Goal: Navigation & Orientation: Find specific page/section

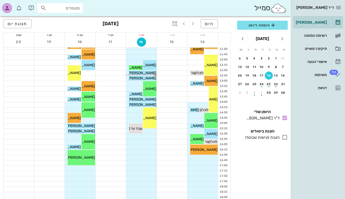
scroll to position [91, 0]
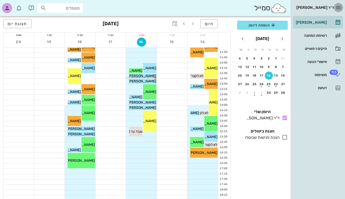
click at [338, 4] on button "button" at bounding box center [338, 7] width 9 height 9
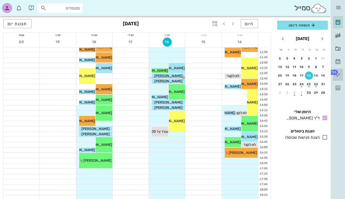
click at [339, 73] on icon at bounding box center [338, 75] width 6 height 6
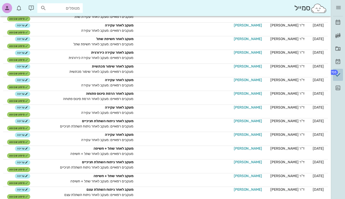
click at [338, 73] on icon at bounding box center [338, 75] width 6 height 6
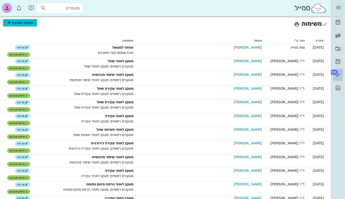
click at [338, 73] on icon at bounding box center [338, 75] width 6 height 6
click at [339, 35] on icon at bounding box center [338, 36] width 6 height 6
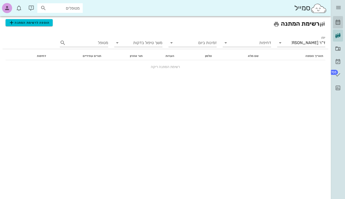
click at [336, 22] on icon at bounding box center [338, 22] width 6 height 6
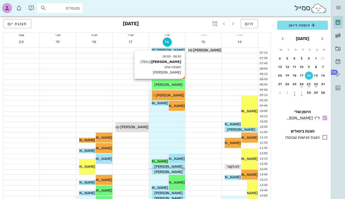
click at [169, 84] on span "[PERSON_NAME]" at bounding box center [168, 85] width 28 height 4
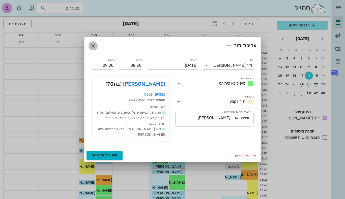
click at [91, 48] on icon "button" at bounding box center [93, 46] width 6 height 6
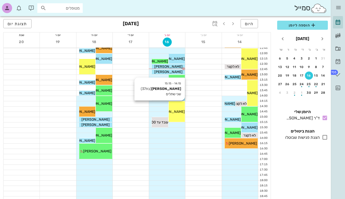
click at [182, 112] on span "[PERSON_NAME]" at bounding box center [171, 112] width 28 height 4
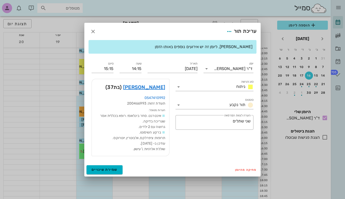
scroll to position [100, 0]
click at [91, 31] on icon "button" at bounding box center [93, 32] width 6 height 6
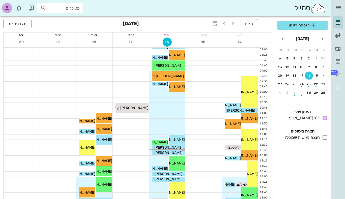
scroll to position [0, 0]
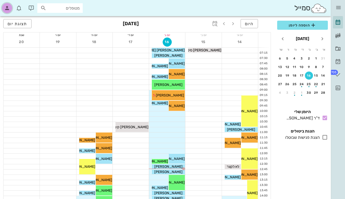
click at [7, 8] on icon "button" at bounding box center [7, 8] width 6 height 6
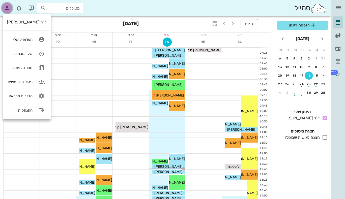
click at [7, 8] on icon "button" at bounding box center [7, 8] width 6 height 6
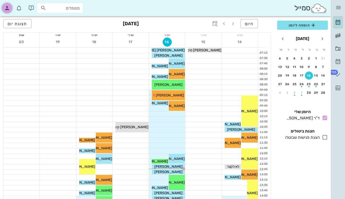
click at [7, 8] on icon "button" at bounding box center [7, 8] width 6 height 6
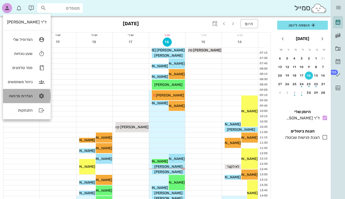
click at [21, 96] on div "הגדרות מרפאה" at bounding box center [19, 96] width 25 height 5
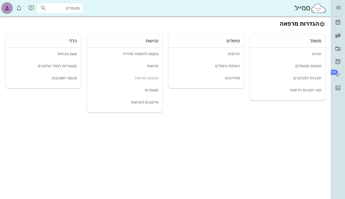
click at [10, 7] on icon "button" at bounding box center [7, 8] width 6 height 6
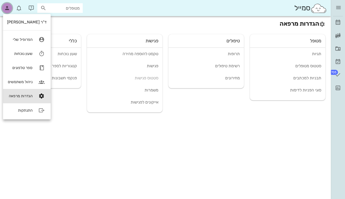
click at [10, 8] on icon "button" at bounding box center [7, 8] width 6 height 6
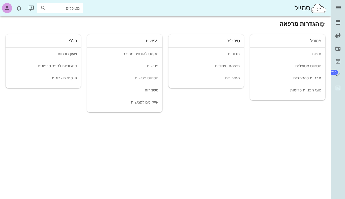
click at [138, 10] on div "סמייל מטופלים" at bounding box center [165, 8] width 331 height 16
click at [340, 22] on icon at bounding box center [338, 22] width 6 height 6
